Goal: Task Accomplishment & Management: Use online tool/utility

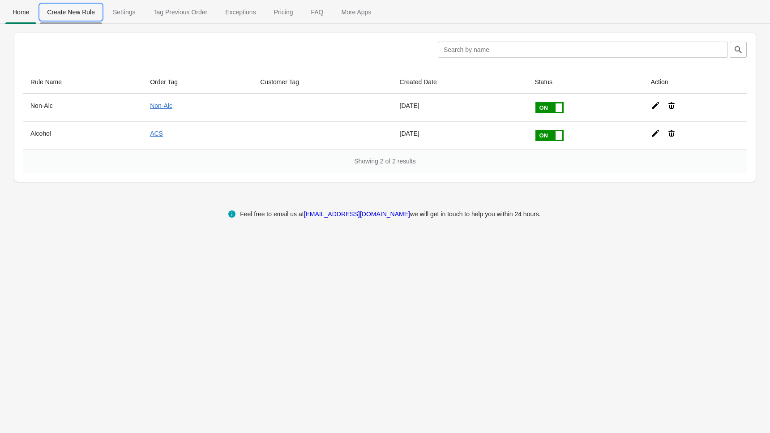
click at [80, 14] on span "Create New Rule" at bounding box center [71, 12] width 62 height 16
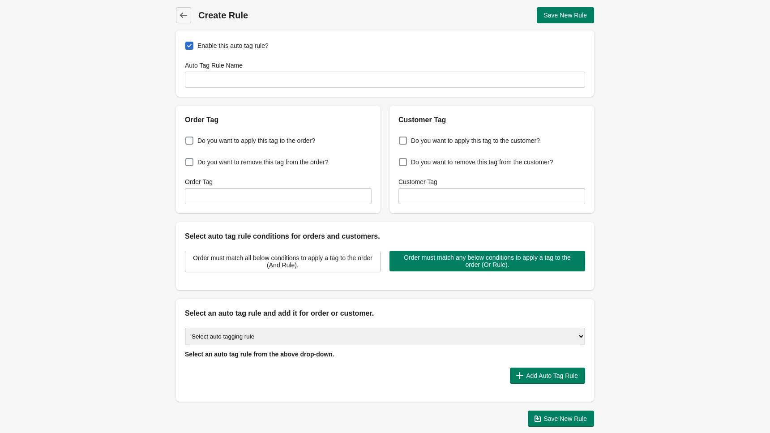
click at [339, 339] on select "Select auto tagging rule Tag by order amount Tag based on the order count (Volu…" at bounding box center [385, 336] width 400 height 17
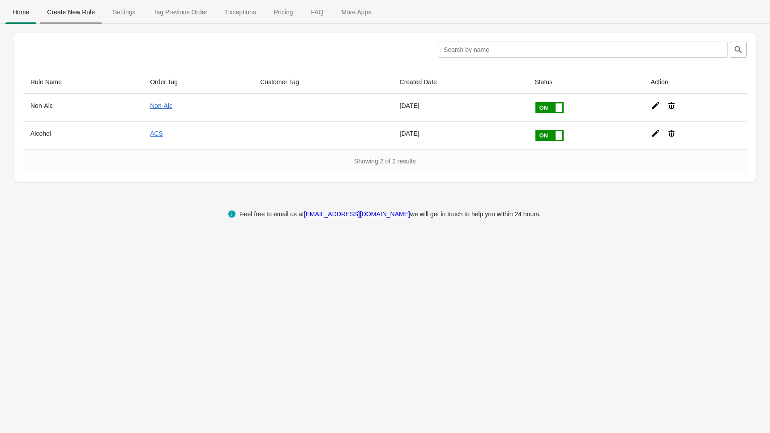
click at [74, 12] on span "Create New Rule" at bounding box center [71, 12] width 62 height 16
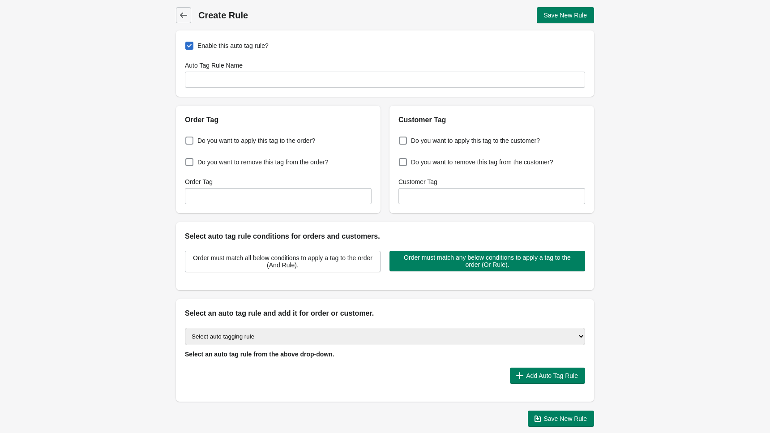
click at [191, 142] on span at bounding box center [189, 141] width 8 height 8
click at [188, 138] on input "Do you want to apply this tag to the order?" at bounding box center [187, 138] width 0 height 0
checkbox input "true"
click at [253, 197] on input "Order Tag" at bounding box center [278, 196] width 187 height 16
type input "Mixed Order - Alc + Merch"
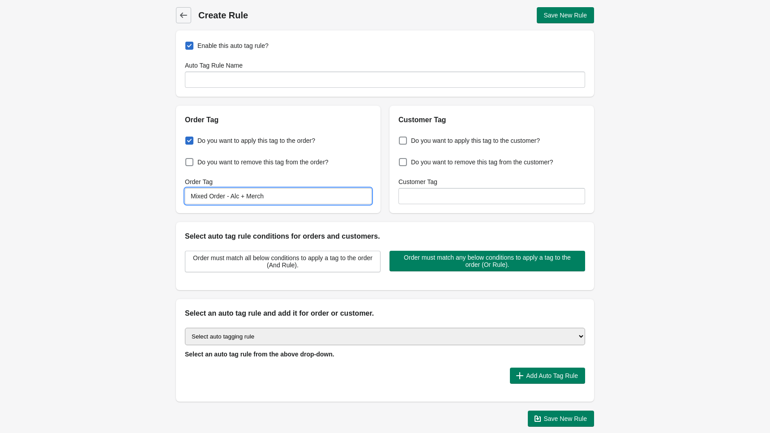
click at [293, 112] on div "Order Tag" at bounding box center [278, 116] width 205 height 20
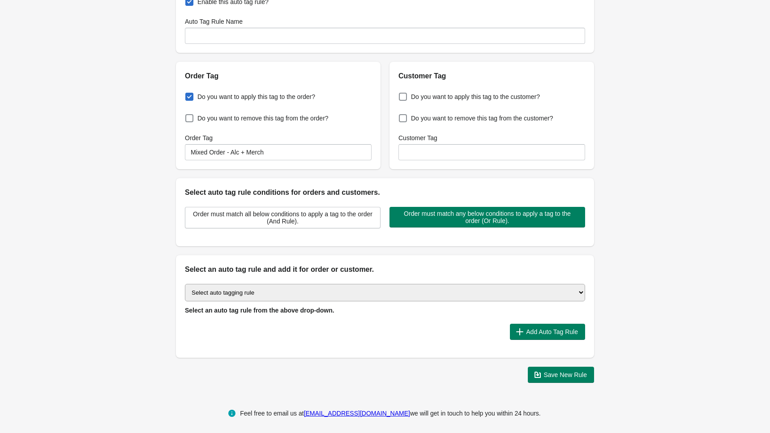
scroll to position [47, 0]
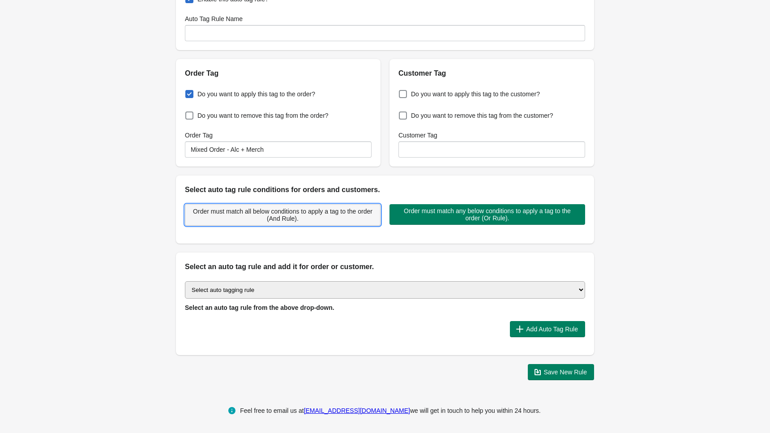
click at [354, 215] on span "Order must match all below conditions to apply a tag to the order (And Rule)." at bounding box center [283, 215] width 180 height 14
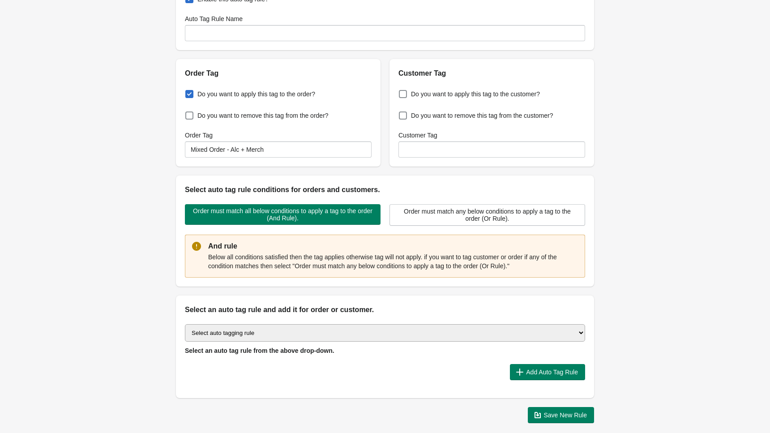
click at [352, 334] on select "Select auto tagging rule Tag by order amount Tag based on the order count (Volu…" at bounding box center [385, 332] width 400 height 17
select select "18"
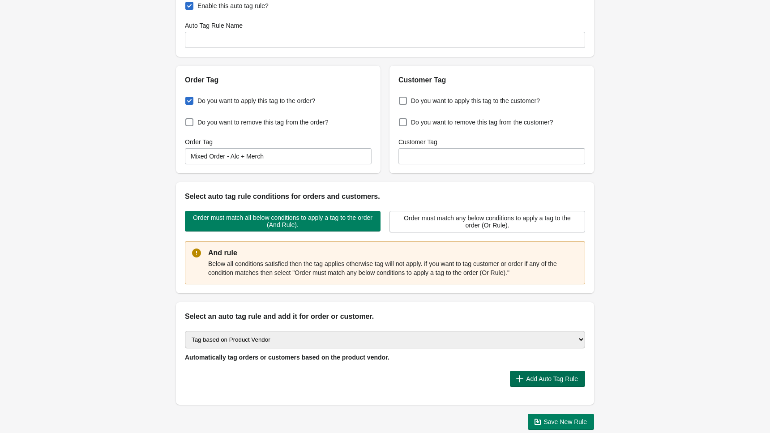
scroll to position [39, 0]
click at [546, 379] on span "Add Auto Tag Rule" at bounding box center [552, 379] width 52 height 7
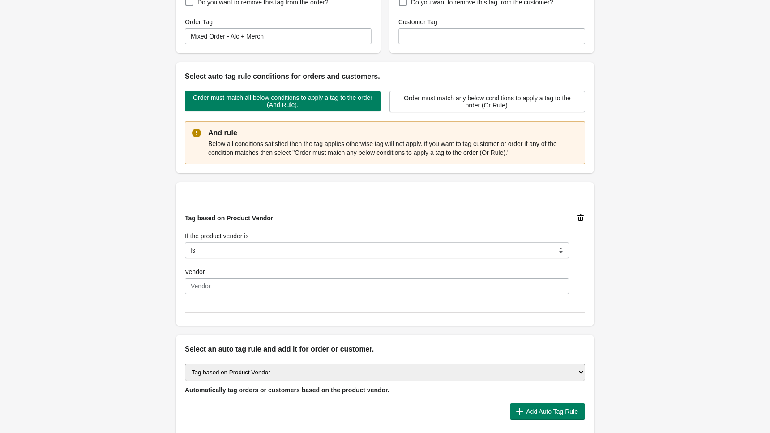
scroll to position [164, 0]
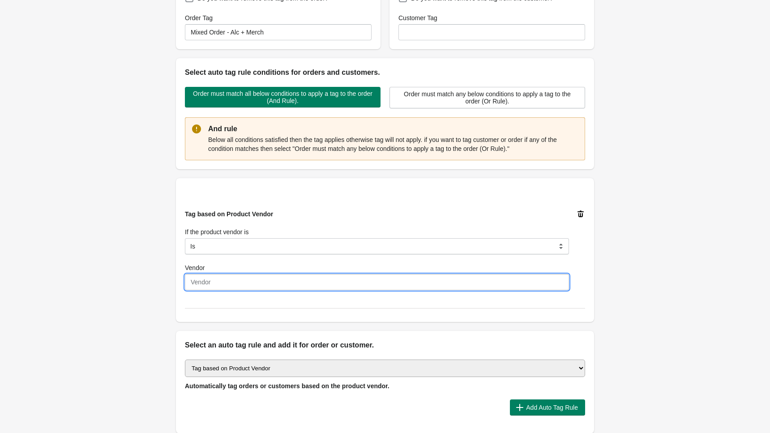
click at [300, 284] on input "Vendor" at bounding box center [377, 282] width 384 height 16
type input "Loverboy Inc. - [GEOGRAPHIC_DATA]"
click at [397, 225] on div "Tag based on Product Vendor If the product vendor is Is Contain Is Not Start Wi…" at bounding box center [377, 250] width 384 height 81
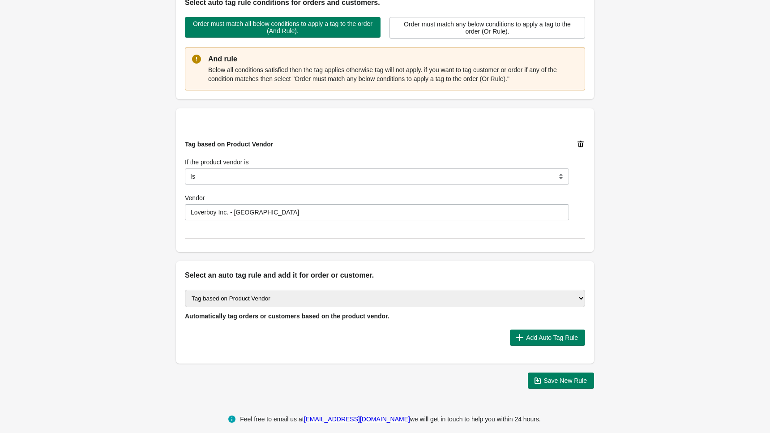
scroll to position [232, 0]
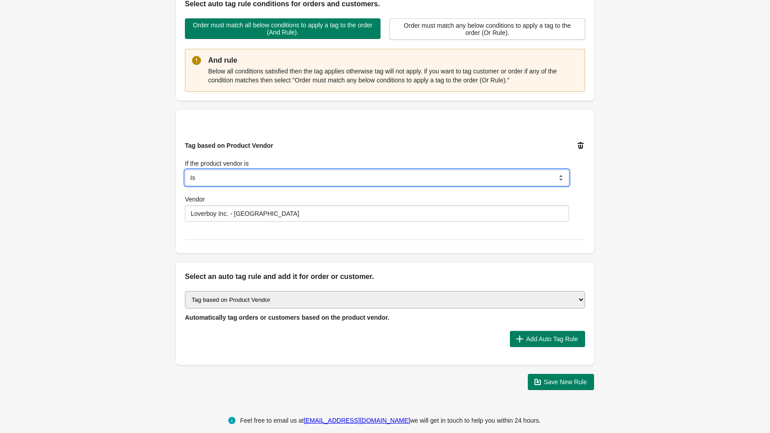
click at [318, 179] on select "Is Contain Is Not Start With" at bounding box center [377, 178] width 384 height 16
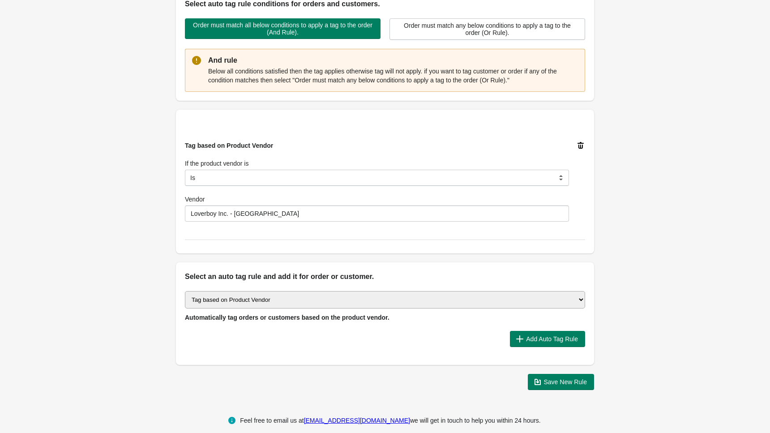
click at [482, 296] on select "Select auto tagging rule Tag by order amount Tag based on the order count (Volu…" at bounding box center [385, 299] width 400 height 17
click at [544, 338] on span "Add Auto Tag Rule" at bounding box center [552, 338] width 52 height 7
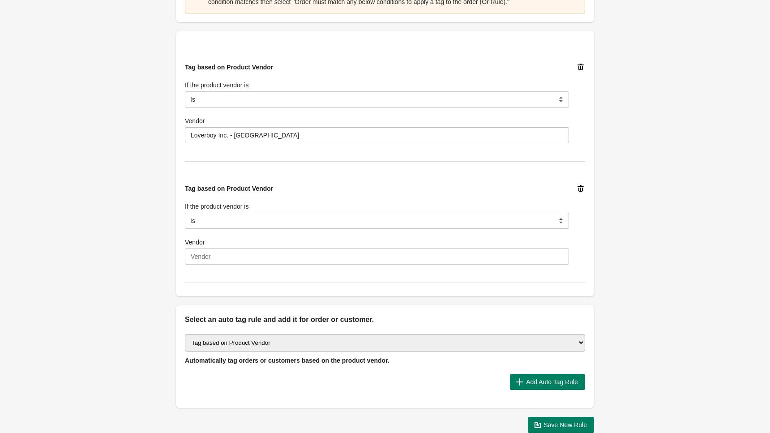
scroll to position [363, 0]
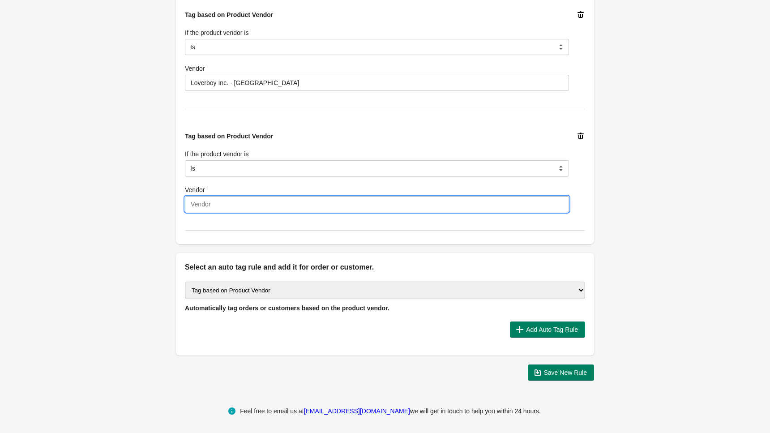
click at [280, 207] on input "Vendor" at bounding box center [377, 204] width 384 height 16
type input "Loverboy Inc. - Drink"
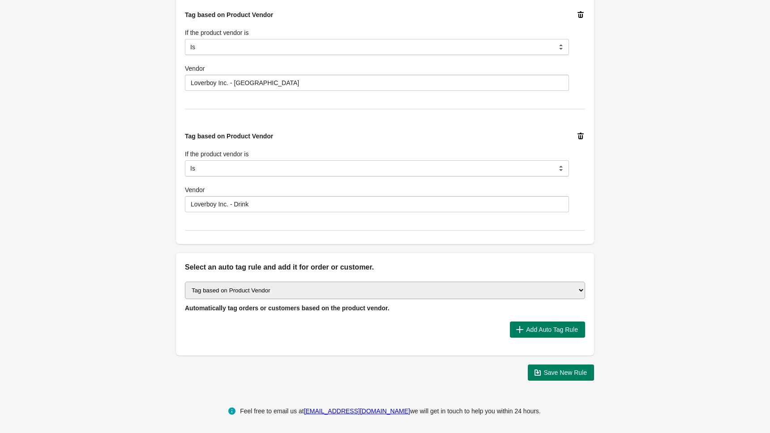
click at [670, 226] on div "Back Create Rule Save New Rule Enable this auto tag rule? Auto Tag Rule Name Or…" at bounding box center [385, 12] width 770 height 751
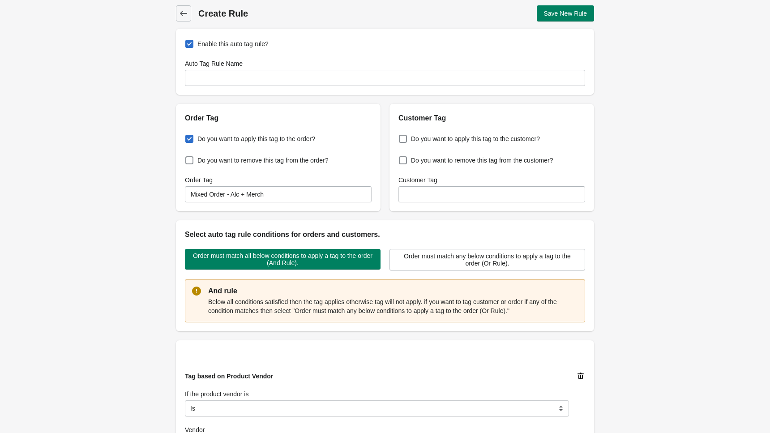
scroll to position [0, 0]
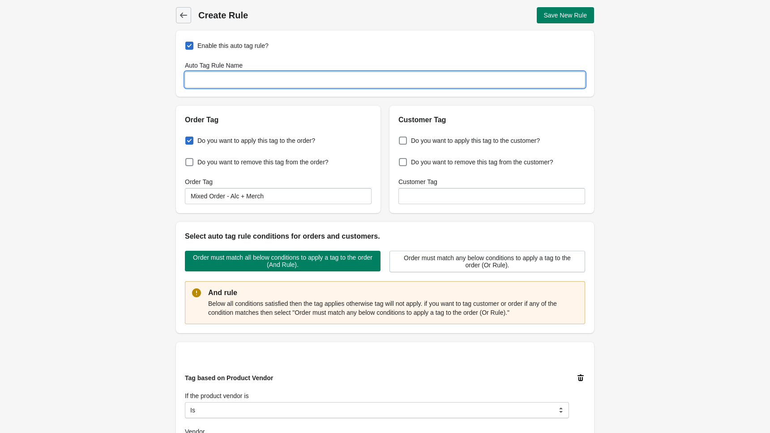
click at [210, 81] on input "Auto Tag Rule Name" at bounding box center [385, 80] width 400 height 16
type input "Mixed Orders - Alc + Merch"
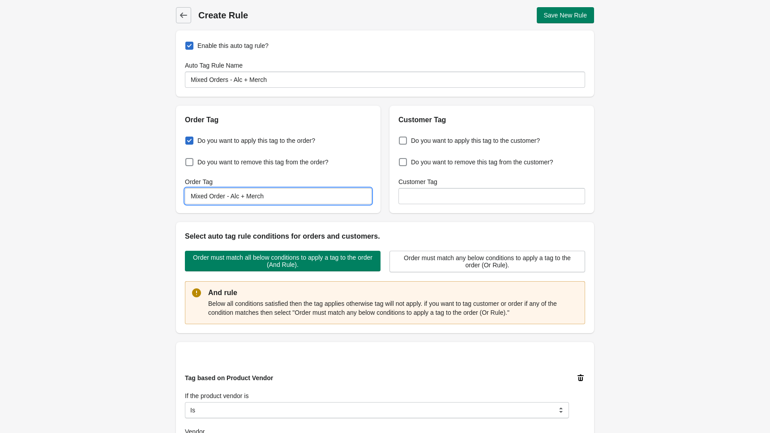
drag, startPoint x: 273, startPoint y: 197, endPoint x: 230, endPoint y: 196, distance: 43.0
click at [227, 195] on input "Mixed Order - Alc + Merch" at bounding box center [278, 196] width 187 height 16
type input "Mixed Order"
click at [280, 186] on div "Order Tag Mixed Order" at bounding box center [278, 190] width 187 height 27
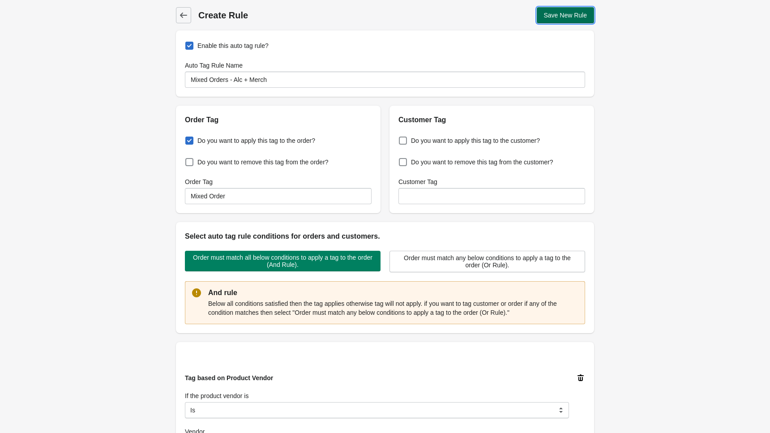
click at [553, 14] on span "Save New Rule" at bounding box center [565, 15] width 43 height 7
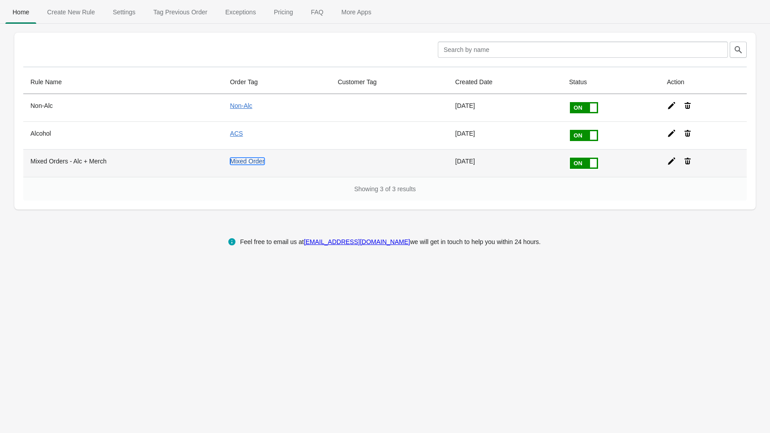
click at [242, 162] on link "Mixed Order" at bounding box center [247, 161] width 34 height 7
click at [676, 160] on icon at bounding box center [671, 161] width 9 height 9
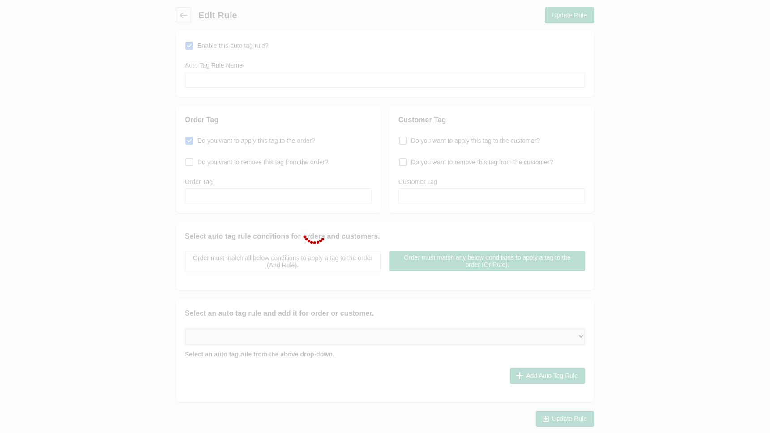
type input "Mixed Orders - Alc + Merch"
checkbox input "true"
type input "Mixed Order"
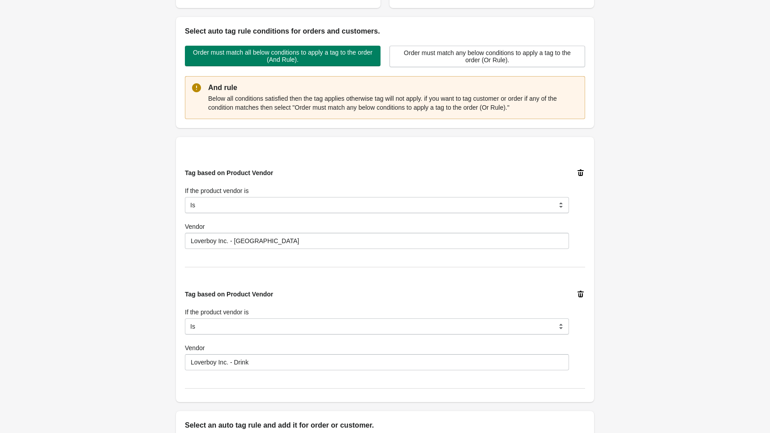
scroll to position [197, 0]
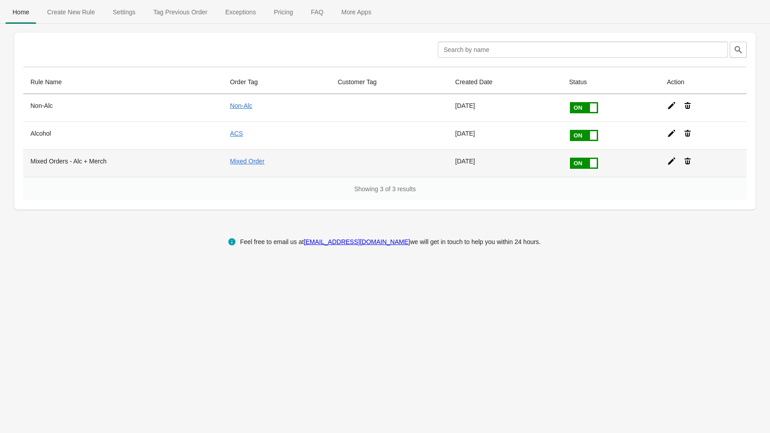
click at [673, 162] on icon at bounding box center [671, 161] width 9 height 9
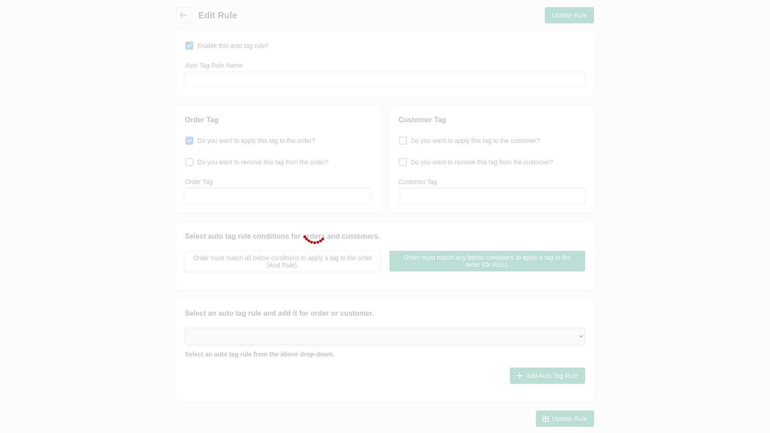
type input "Mixed Orders - Alc + Merch"
checkbox input "true"
type input "Mixed Order"
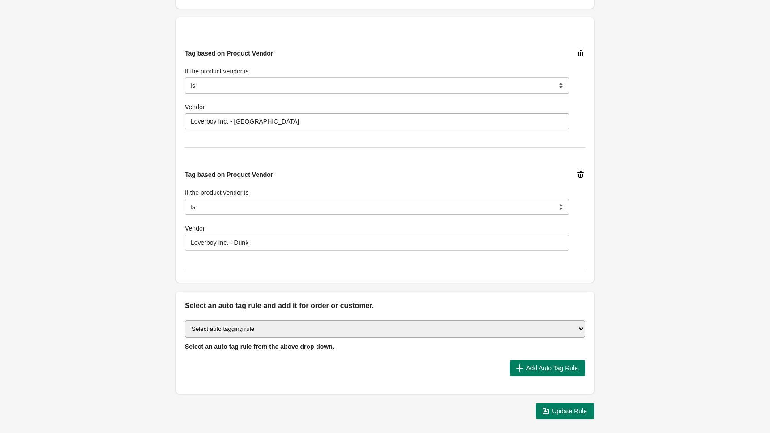
scroll to position [328, 0]
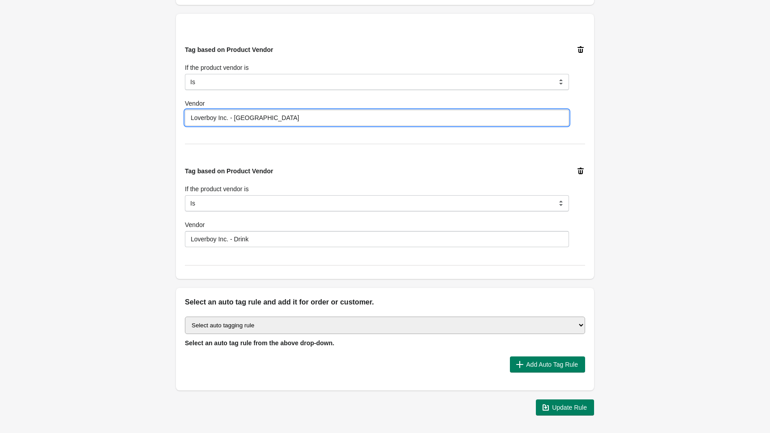
drag, startPoint x: 267, startPoint y: 121, endPoint x: 156, endPoint y: 123, distance: 110.6
click at [156, 123] on div "Back Edit Rule Update Rule Enable this auto tag rule? Auto Tag Rule Name Mixed …" at bounding box center [385, 47] width 770 height 751
drag, startPoint x: 253, startPoint y: 116, endPoint x: 166, endPoint y: 111, distance: 87.4
click at [165, 112] on div "Back Edit Rule Update Rule Enable this auto tag rule? Auto Tag Rule Name Mixed …" at bounding box center [385, 47] width 447 height 751
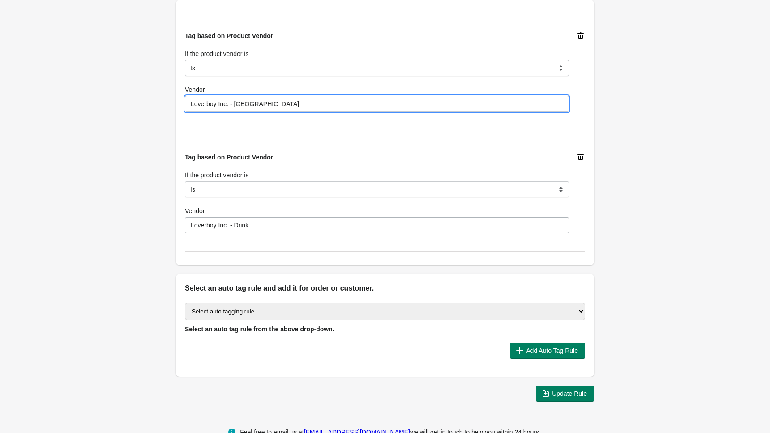
scroll to position [363, 0]
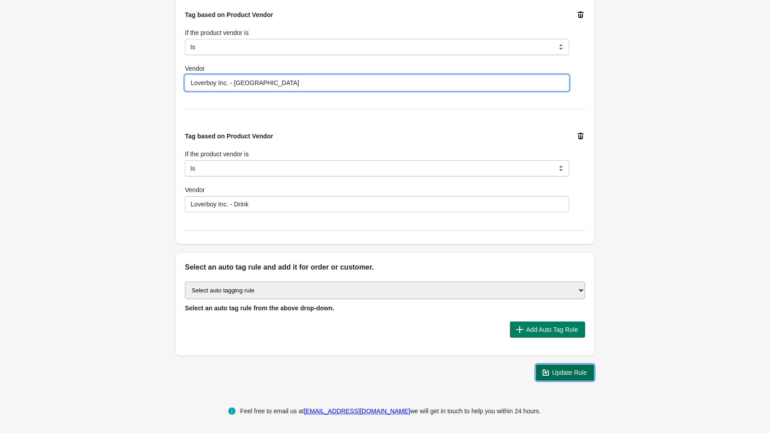
click at [545, 373] on icon "button" at bounding box center [545, 372] width 9 height 9
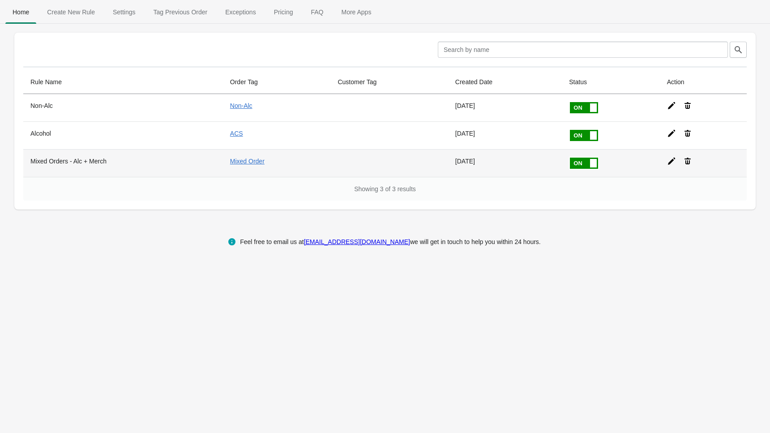
click at [671, 158] on icon at bounding box center [671, 161] width 9 height 9
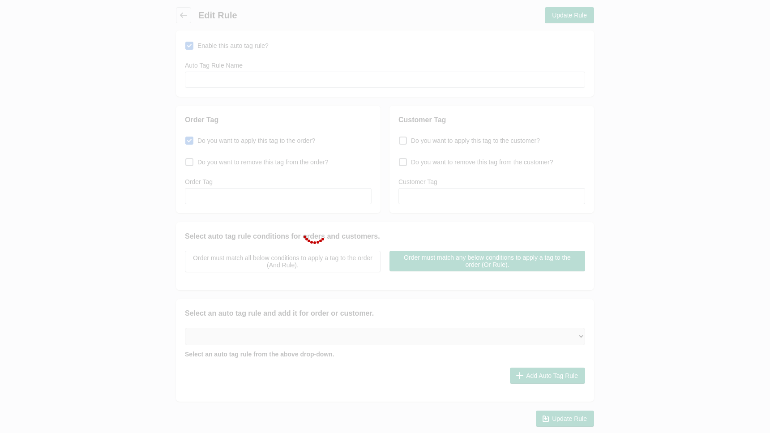
type input "Mixed Orders - Alc + Merch"
checkbox input "true"
type input "Mixed Order"
